Goal: Check status: Check status

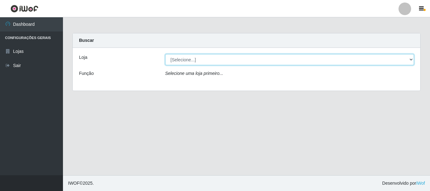
click at [408, 59] on select "[Selecione...] Hiper Queiroz - [GEOGRAPHIC_DATA]" at bounding box center [289, 59] width 249 height 11
select select "514"
click at [165, 54] on select "[Selecione...] Hiper Queiroz - [GEOGRAPHIC_DATA]" at bounding box center [289, 59] width 249 height 11
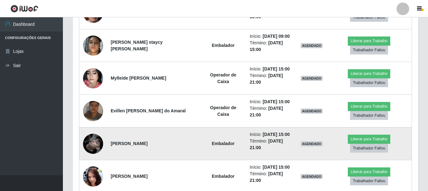
scroll to position [346, 0]
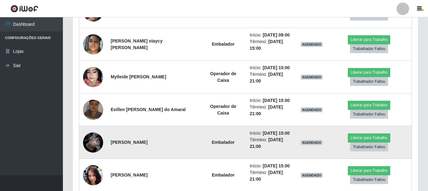
click at [95, 143] on img at bounding box center [93, 143] width 20 height 36
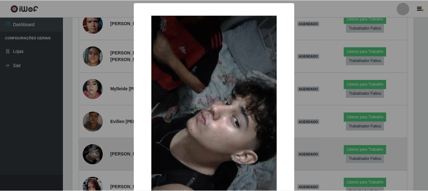
scroll to position [130, 342]
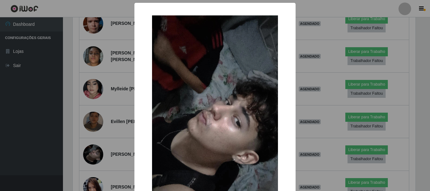
click at [121, 10] on div "× OK Cancel" at bounding box center [215, 95] width 430 height 191
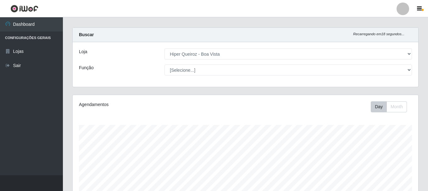
scroll to position [0, 0]
